Goal: Navigation & Orientation: Go to known website

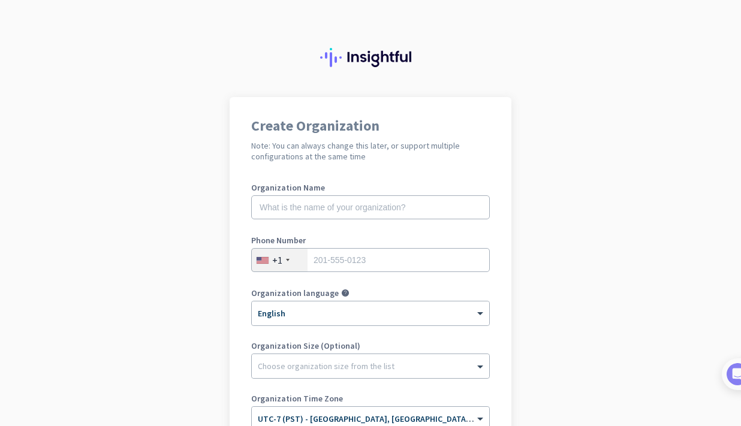
scroll to position [154, 0]
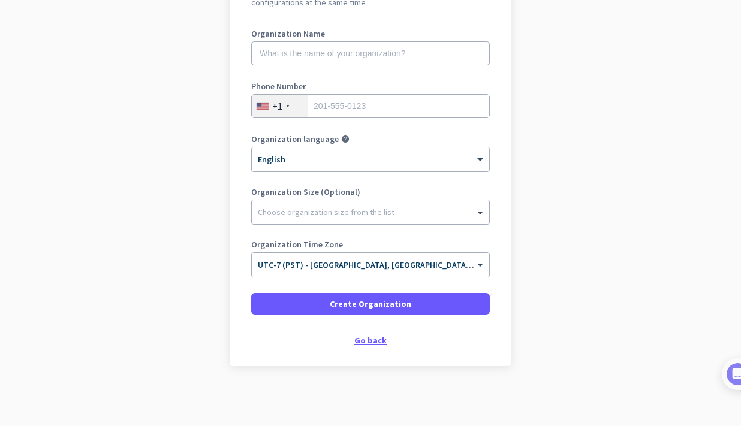
click at [372, 339] on div "Go back" at bounding box center [370, 340] width 239 height 8
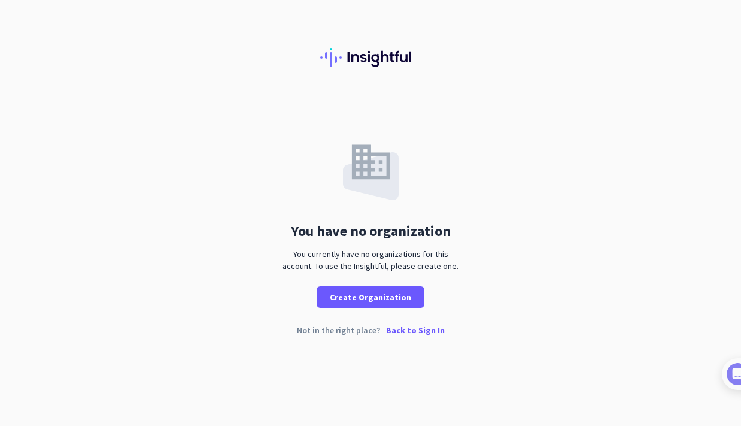
click at [403, 330] on p "Back to Sign In" at bounding box center [415, 330] width 59 height 8
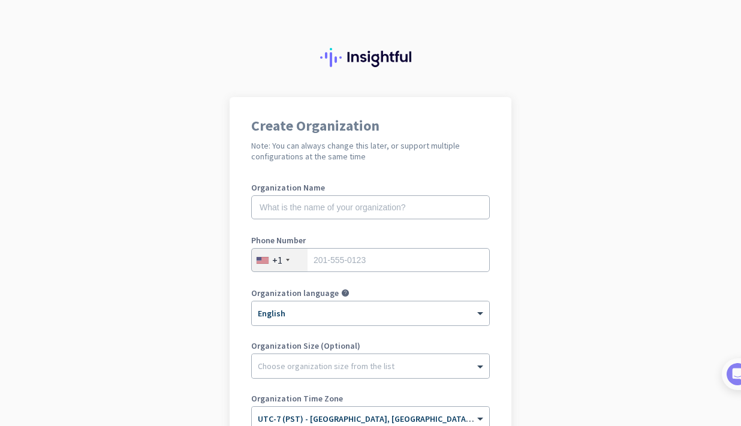
scroll to position [154, 0]
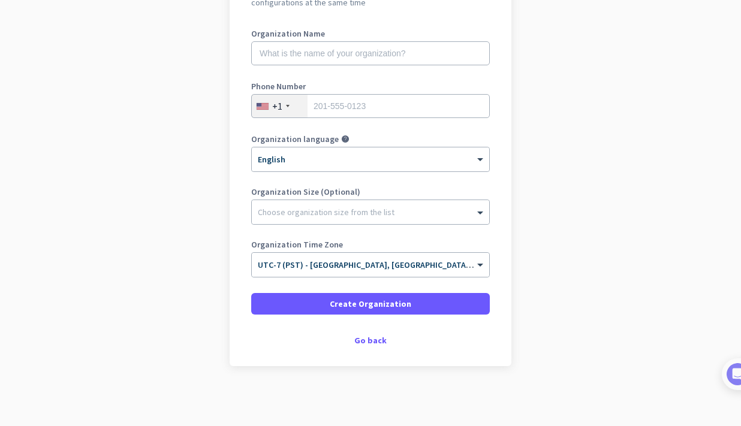
click at [135, 279] on app-onboarding-organization "Create Organization Note: You can always change this later, or support multiple…" at bounding box center [370, 184] width 741 height 483
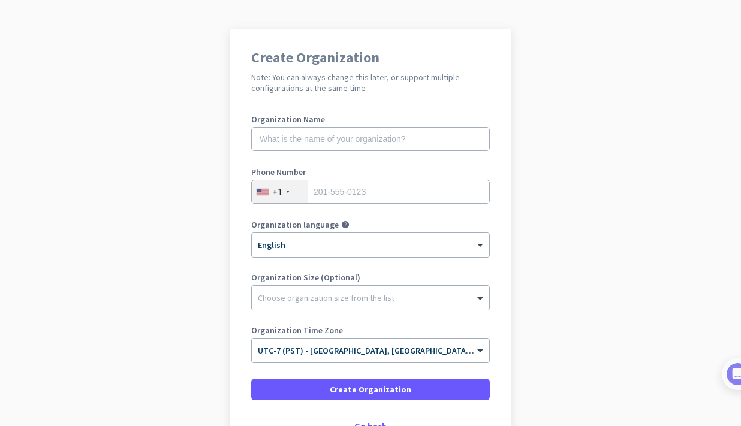
scroll to position [70, 0]
